Goal: Task Accomplishment & Management: Use online tool/utility

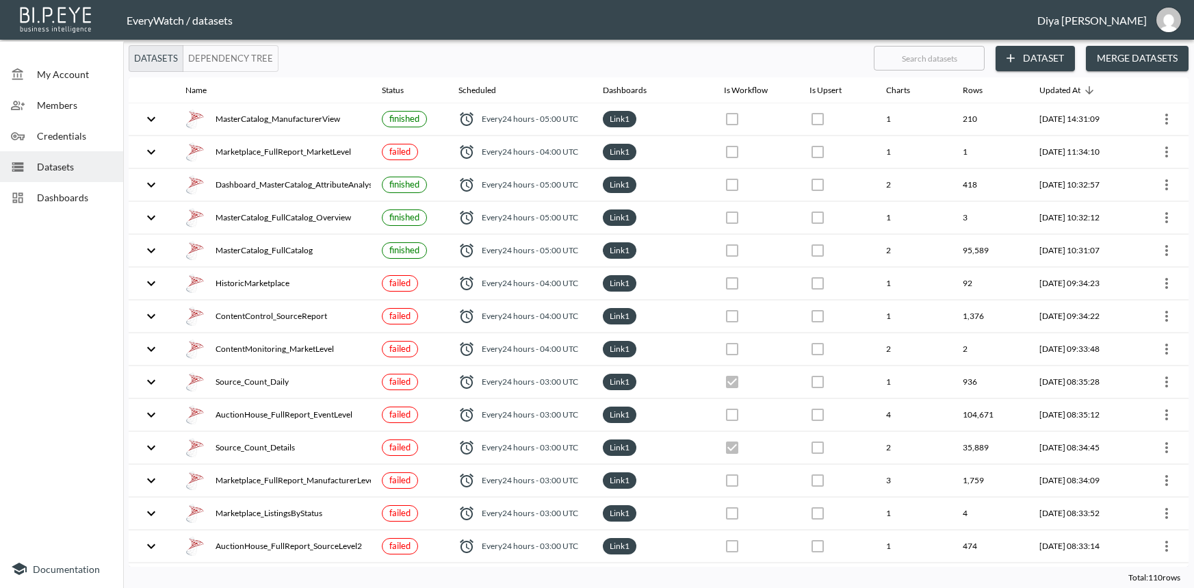
click at [77, 165] on span "Datasets" at bounding box center [74, 166] width 75 height 14
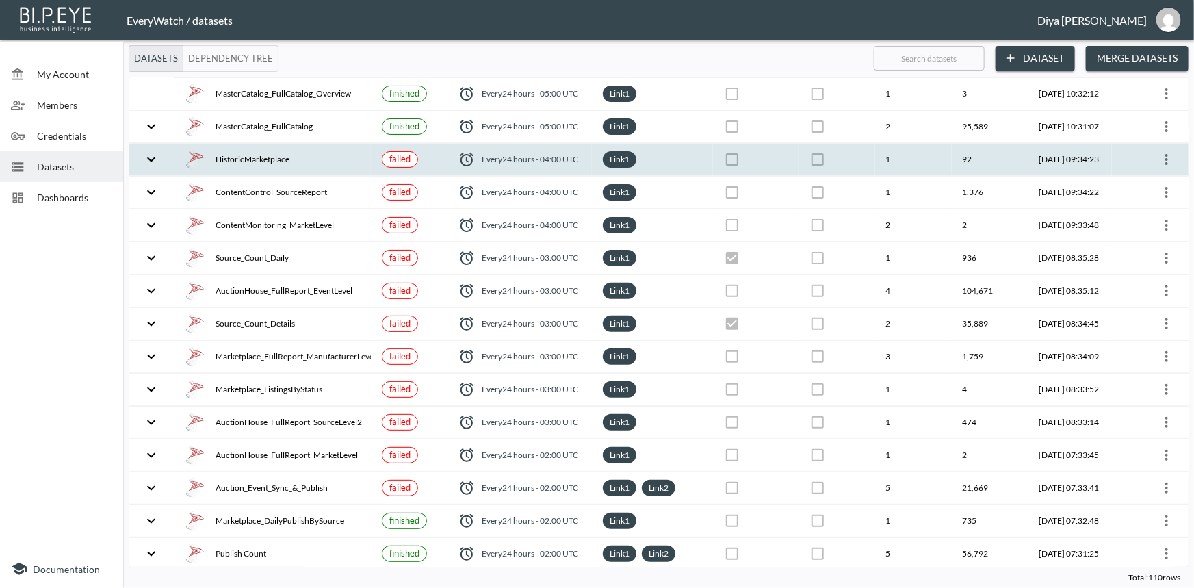
click at [156, 160] on icon "expand row" at bounding box center [151, 159] width 16 height 16
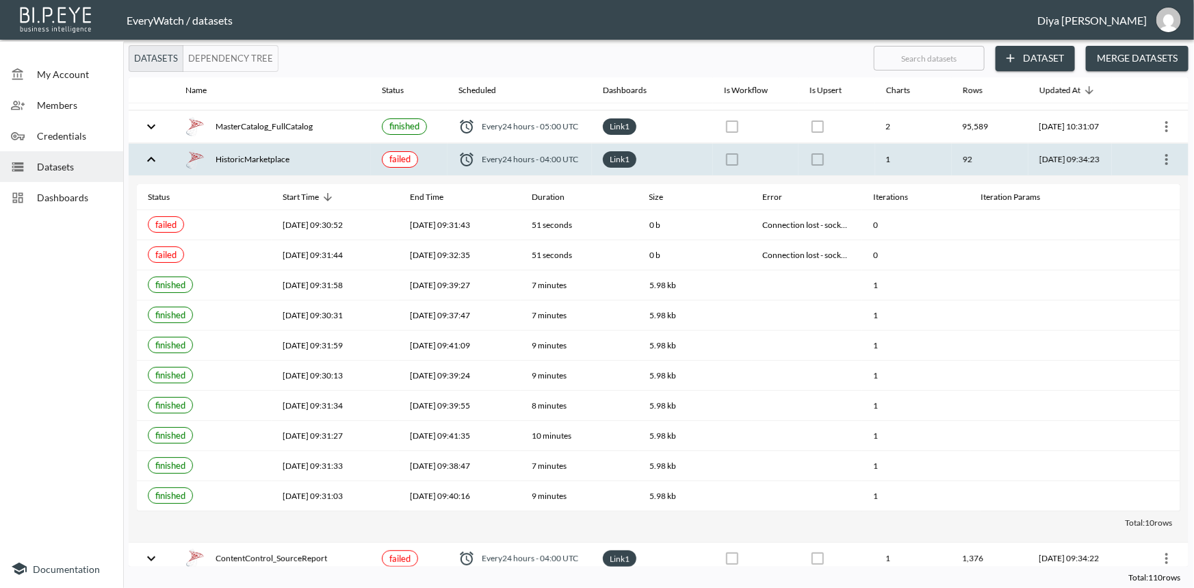
click at [144, 151] on icon "expand row" at bounding box center [151, 159] width 16 height 16
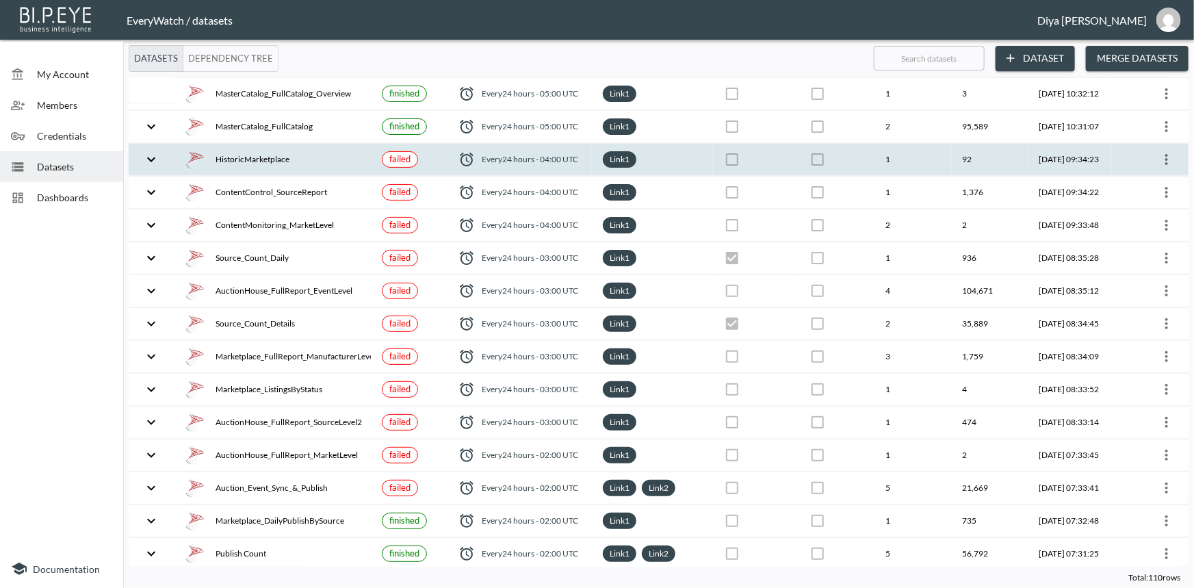
click at [1165, 160] on icon "more" at bounding box center [1167, 159] width 16 height 16
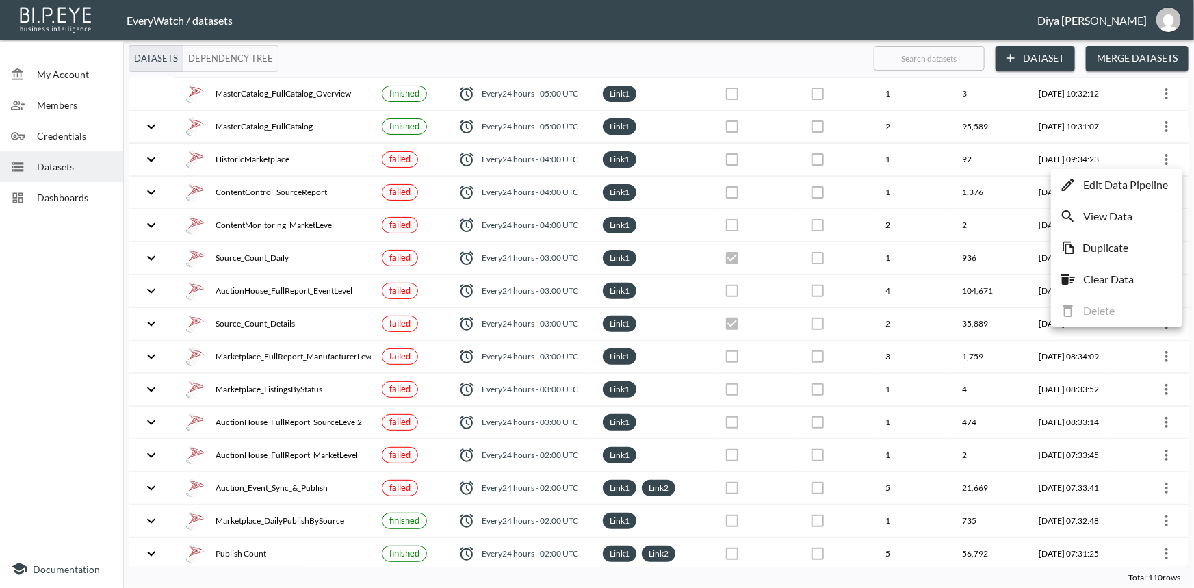
click at [1125, 187] on p "Edit Data Pipeline" at bounding box center [1126, 185] width 85 height 16
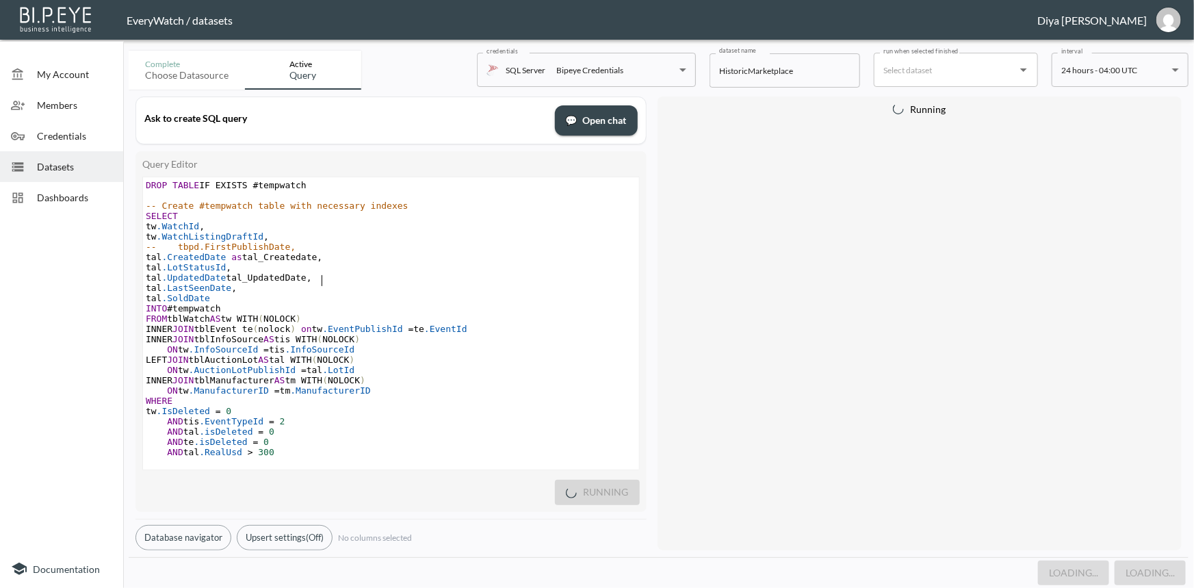
click at [333, 279] on pre "tal .UpdatedDate tal_UpdatedDate ," at bounding box center [391, 277] width 496 height 10
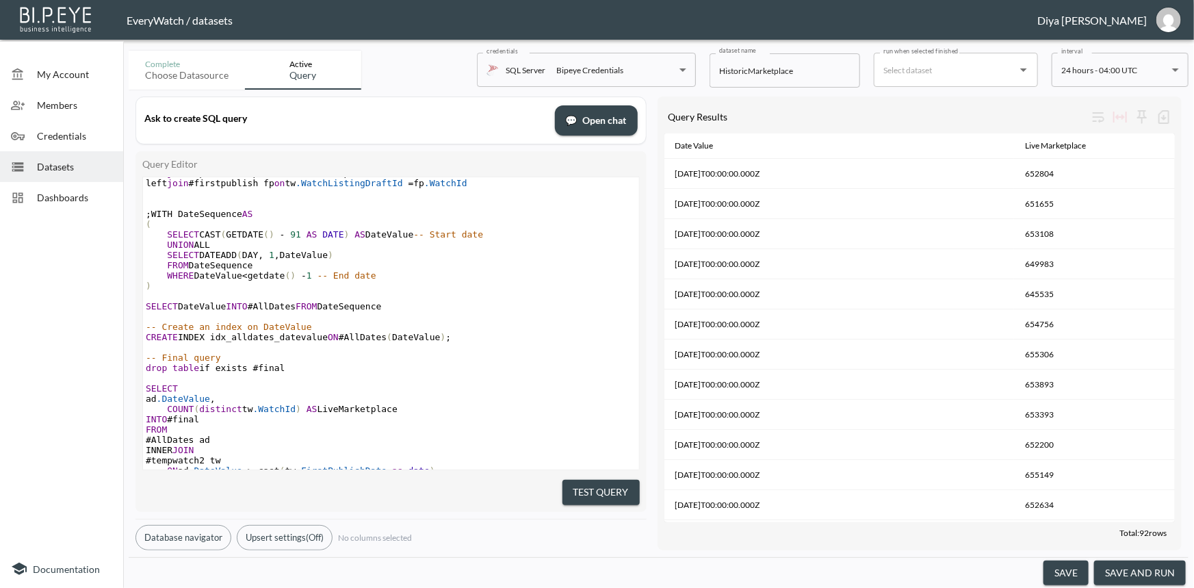
scroll to position [808, 0]
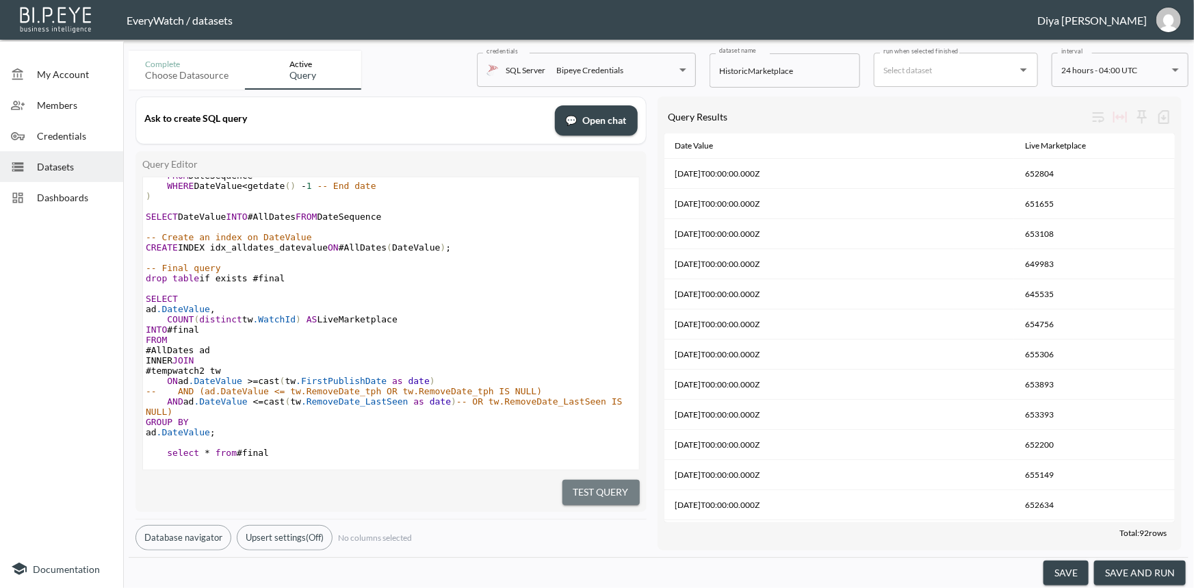
click at [590, 492] on button "Test Query" at bounding box center [601, 492] width 77 height 25
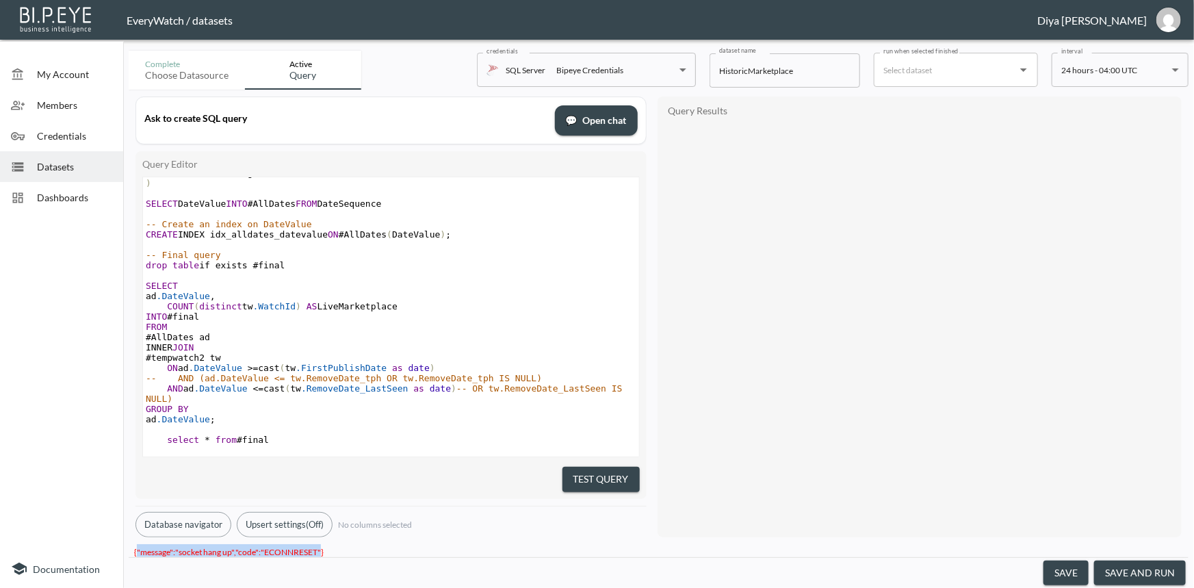
drag, startPoint x: 319, startPoint y: 542, endPoint x: 137, endPoint y: 546, distance: 182.1
click at [137, 546] on span "{"message":"socket hang up","code":"ECONNRESET"}" at bounding box center [229, 551] width 190 height 21
copy span ""message":"socket hang up","code":"ECONNRESET""
click at [494, 301] on pre "ad .DateValue ," at bounding box center [391, 296] width 496 height 10
click at [495, 291] on pre "SELECT" at bounding box center [391, 286] width 496 height 10
